Goal: Task Accomplishment & Management: Complete application form

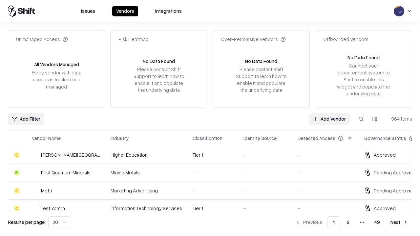
click at [329, 119] on link "Add Vendor" at bounding box center [329, 119] width 41 height 12
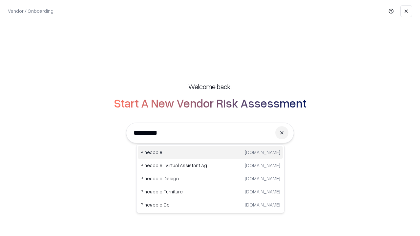
click at [210, 153] on div "Pineapple pineappleenergy.com" at bounding box center [210, 152] width 145 height 13
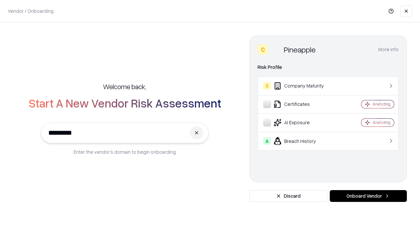
type input "*********"
click at [368, 196] on button "Onboard Vendor" at bounding box center [368, 196] width 77 height 12
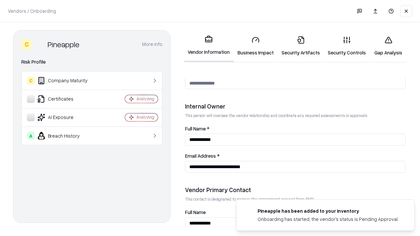
scroll to position [340, 0]
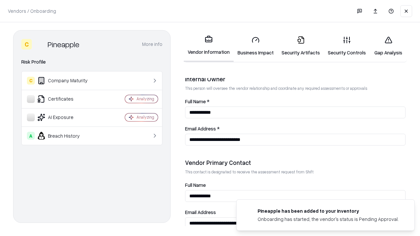
click at [301, 46] on link "Security Artifacts" at bounding box center [301, 46] width 46 height 31
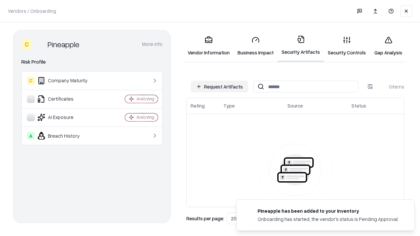
click at [220, 87] on button "Request Artifacts" at bounding box center [219, 87] width 57 height 12
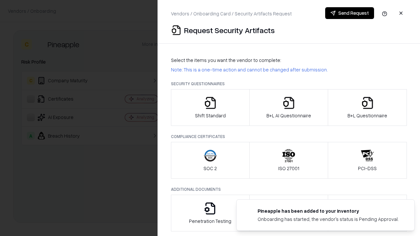
click at [367, 108] on icon "button" at bounding box center [367, 103] width 13 height 13
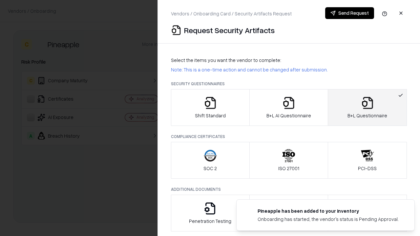
click at [289, 108] on icon "button" at bounding box center [288, 103] width 13 height 13
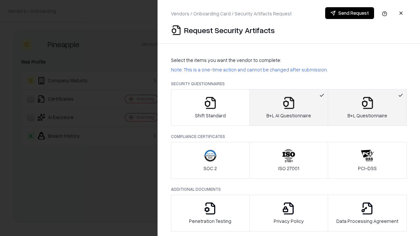
click at [350, 13] on button "Send Request" at bounding box center [349, 13] width 49 height 12
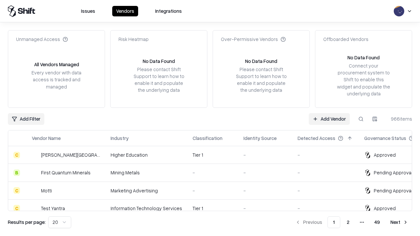
click at [361, 119] on button at bounding box center [361, 119] width 12 height 12
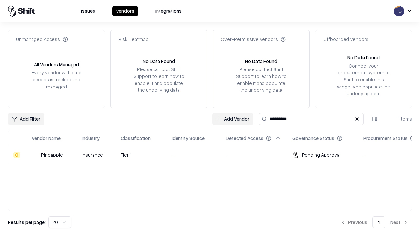
type input "*********"
click at [214, 155] on div "-" at bounding box center [194, 155] width 44 height 7
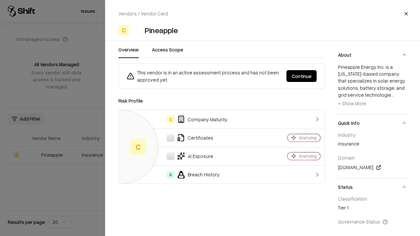
click at [302, 76] on button "Continue" at bounding box center [302, 76] width 30 height 12
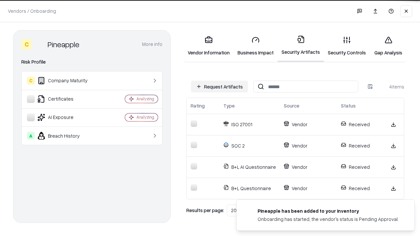
click at [388, 46] on link "Gap Analysis" at bounding box center [388, 46] width 37 height 31
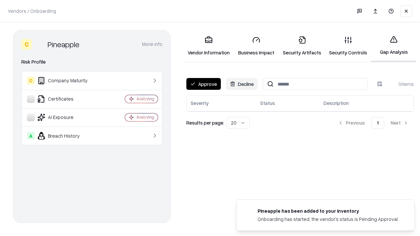
click at [204, 84] on button "Approve" at bounding box center [203, 84] width 34 height 12
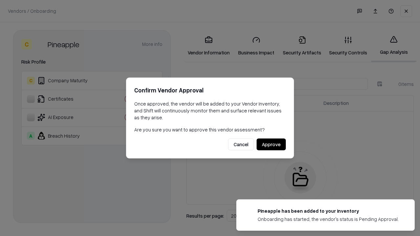
click at [271, 144] on button "Approve" at bounding box center [271, 145] width 29 height 12
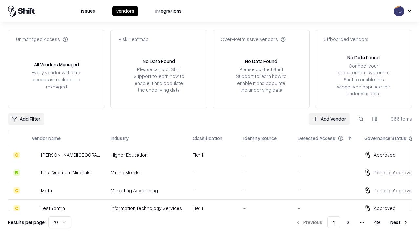
type input "*********"
click at [329, 119] on link "Add Vendor" at bounding box center [329, 119] width 41 height 12
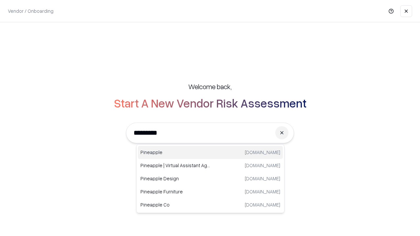
click at [210, 153] on div "Pineapple pineappleenergy.com" at bounding box center [210, 152] width 145 height 13
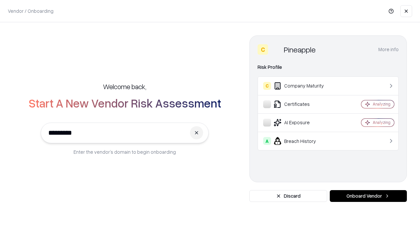
type input "*********"
click at [368, 196] on button "Onboard Vendor" at bounding box center [368, 196] width 77 height 12
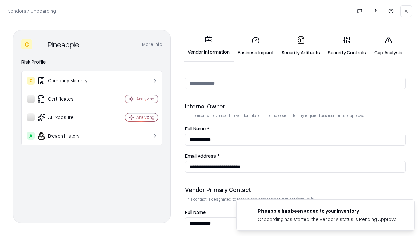
scroll to position [340, 0]
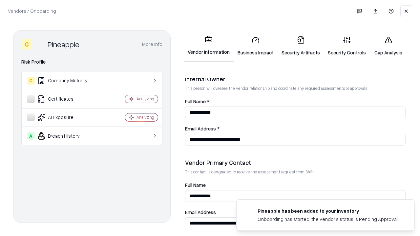
click at [388, 46] on link "Gap Analysis" at bounding box center [388, 46] width 37 height 31
